Goal: Check status: Check status

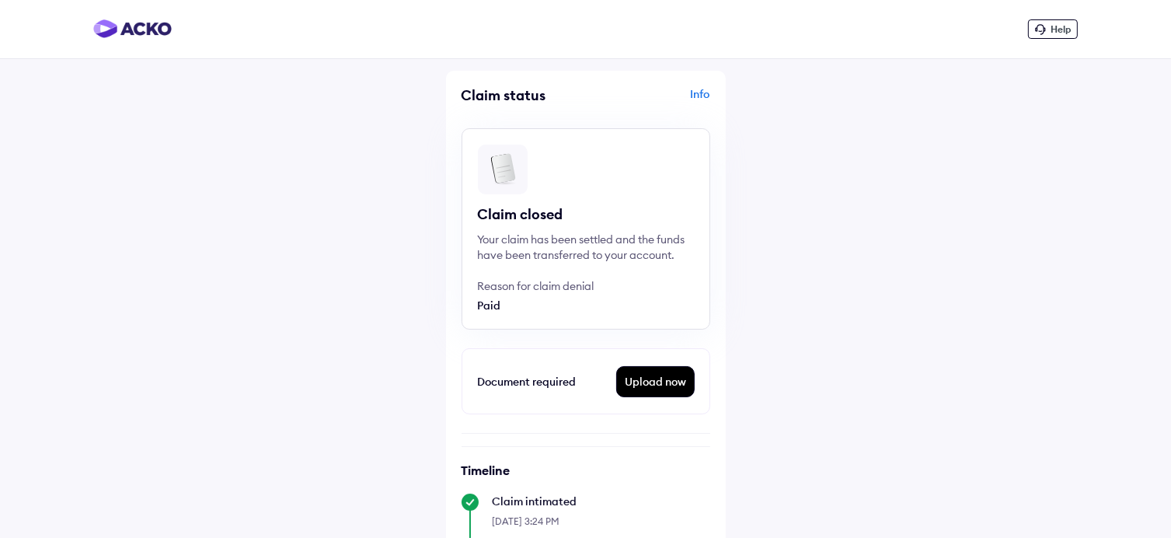
click at [698, 90] on div "Info" at bounding box center [650, 101] width 120 height 30
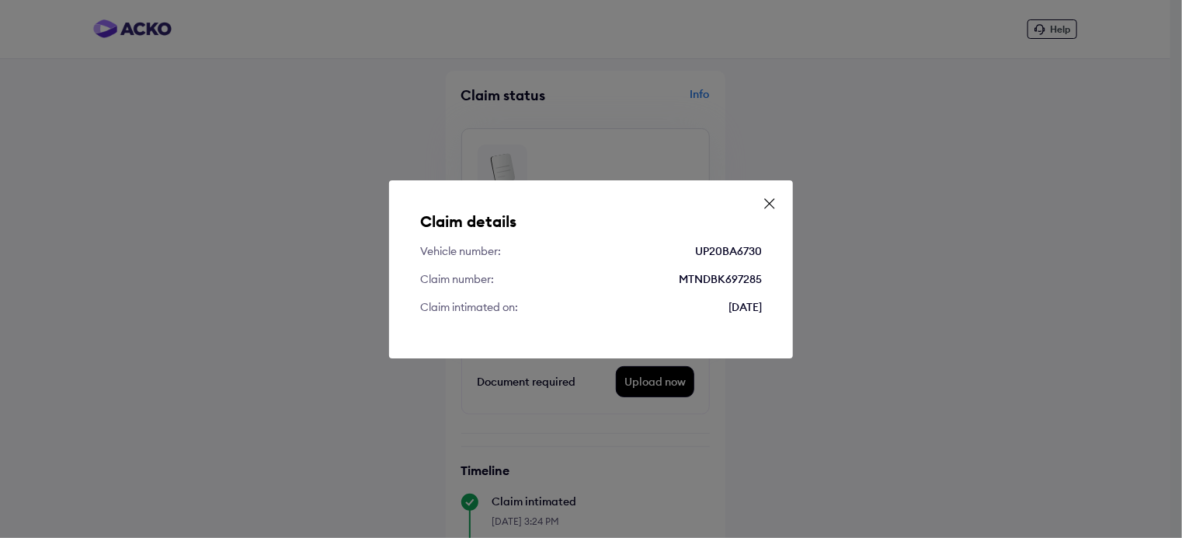
click at [774, 203] on icon at bounding box center [770, 204] width 16 height 16
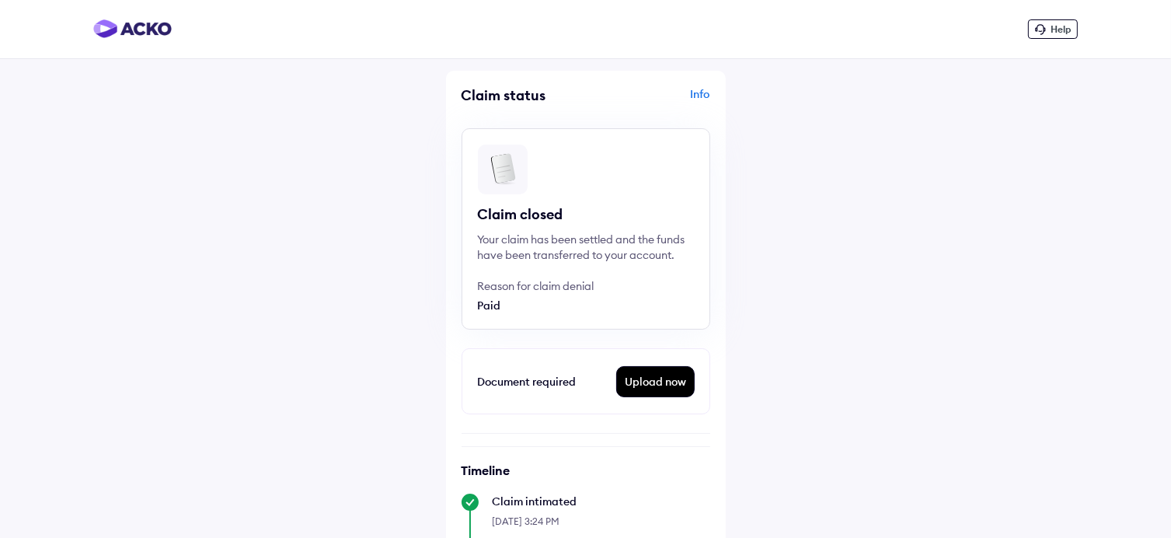
drag, startPoint x: 1169, startPoint y: 357, endPoint x: 1175, endPoint y: 384, distance: 28.6
click at [1170, 384] on html "Help Claim status Info Claim closed Your claim has been settled and the funds h…" at bounding box center [585, 269] width 1171 height 538
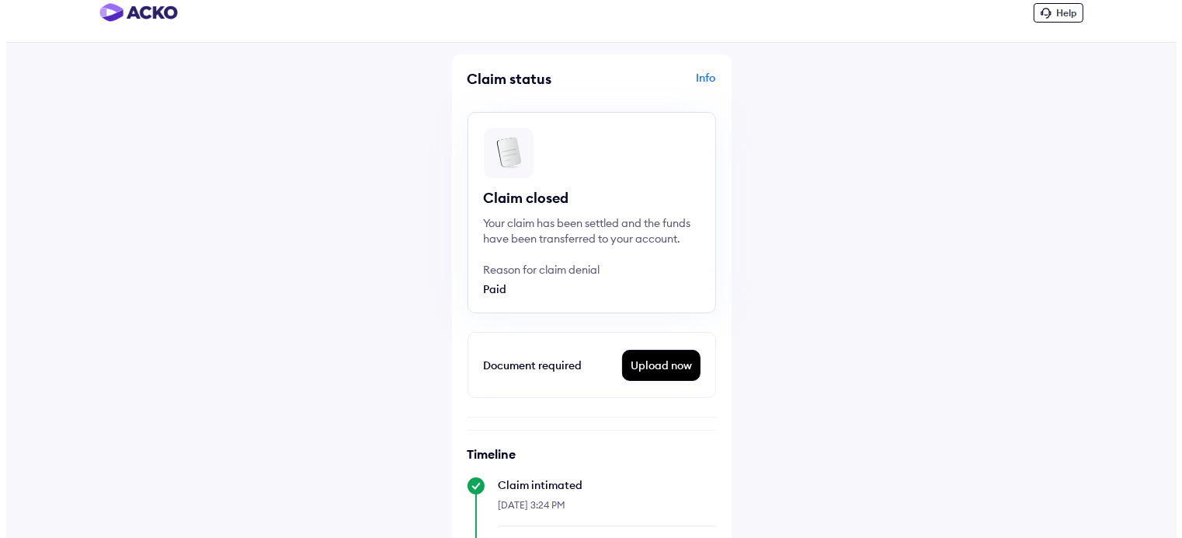
scroll to position [0, 0]
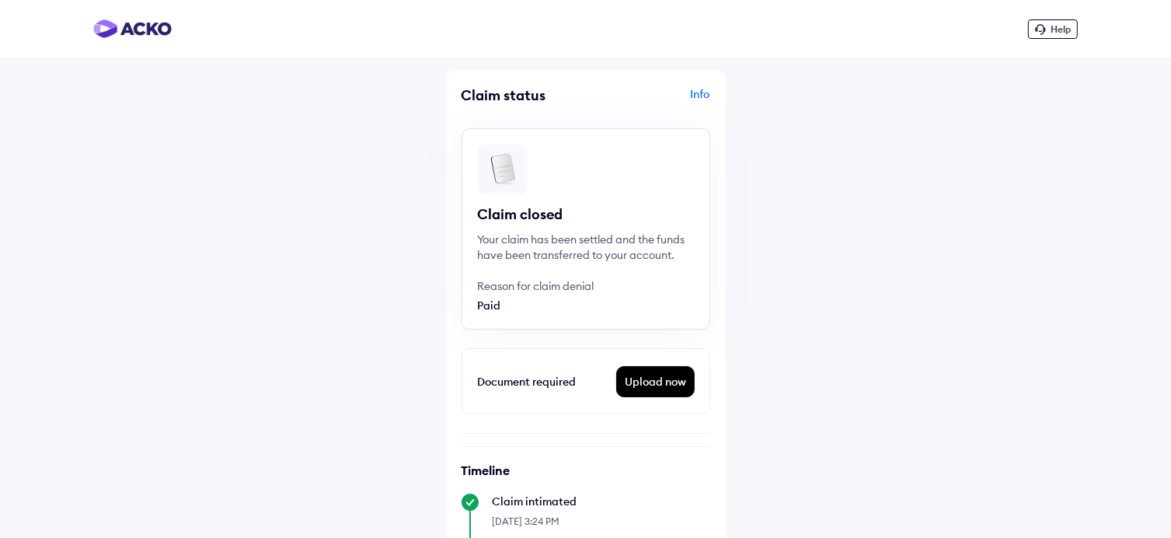
click at [640, 381] on div "Upload now" at bounding box center [655, 382] width 77 height 30
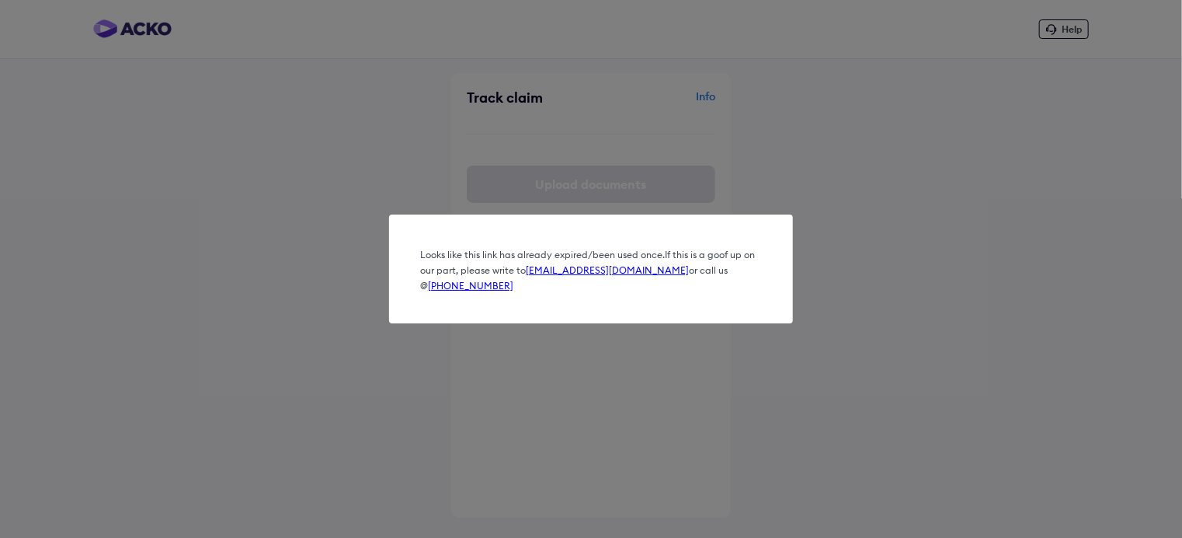
click at [702, 161] on div "Looks like this link has already expired/been used once. If this is a goof up o…" at bounding box center [591, 269] width 1182 height 538
